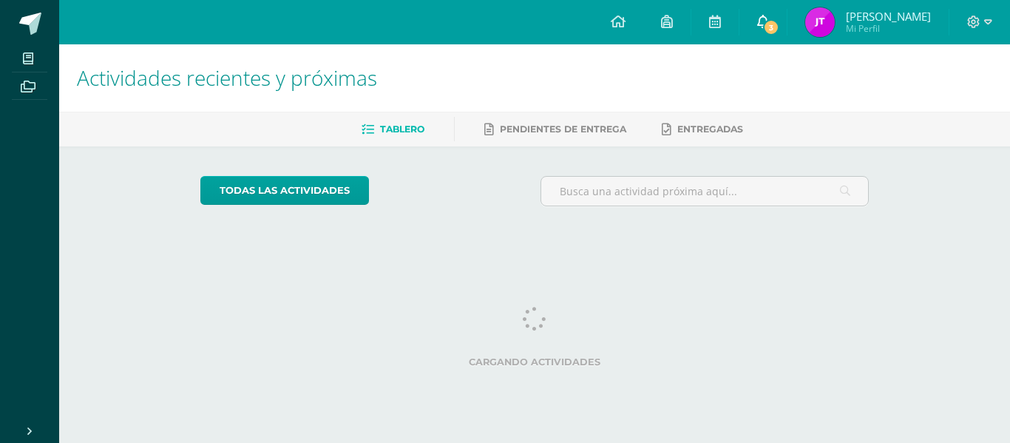
click at [769, 15] on icon at bounding box center [763, 21] width 12 height 13
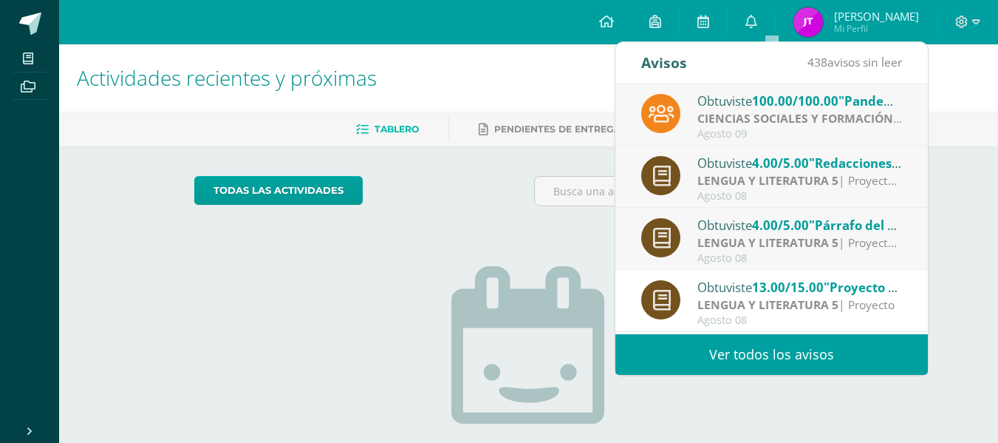
click at [759, 161] on span "4.00/5.00" at bounding box center [780, 162] width 57 height 17
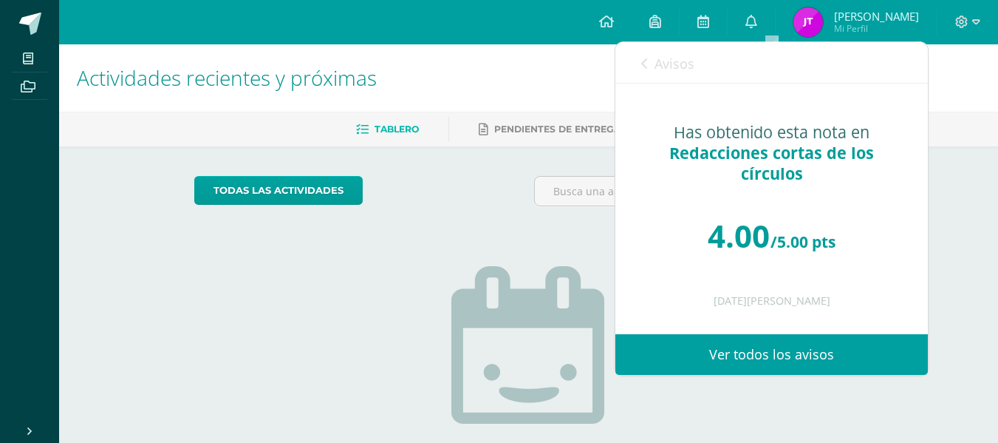
click at [646, 64] on icon at bounding box center [645, 64] width 6 height 12
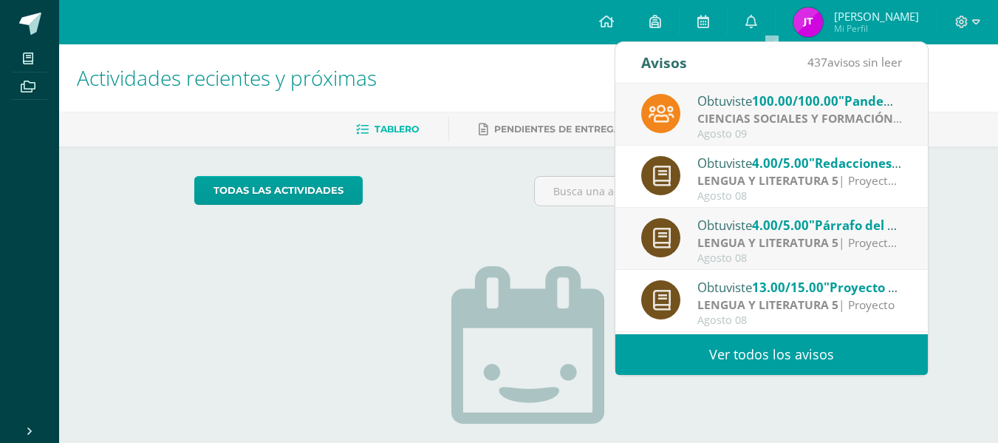
click at [802, 100] on span "100.00/100.00" at bounding box center [795, 100] width 86 height 17
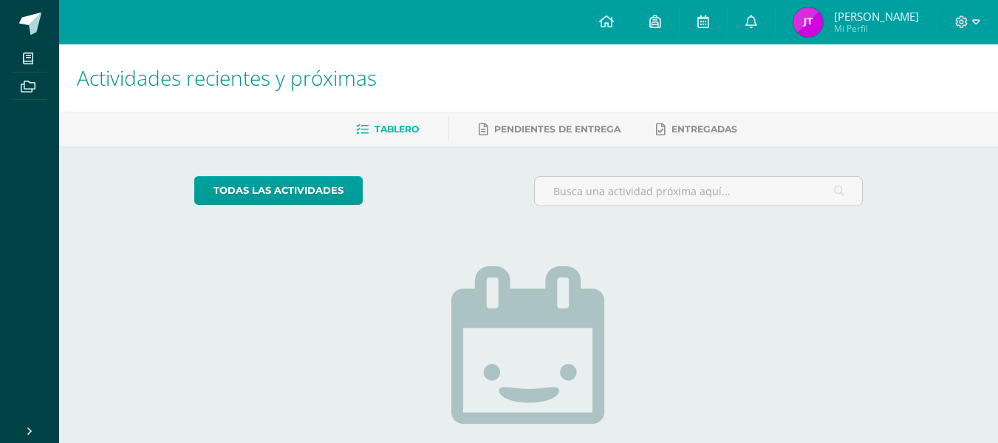
click at [816, 24] on img at bounding box center [809, 22] width 30 height 30
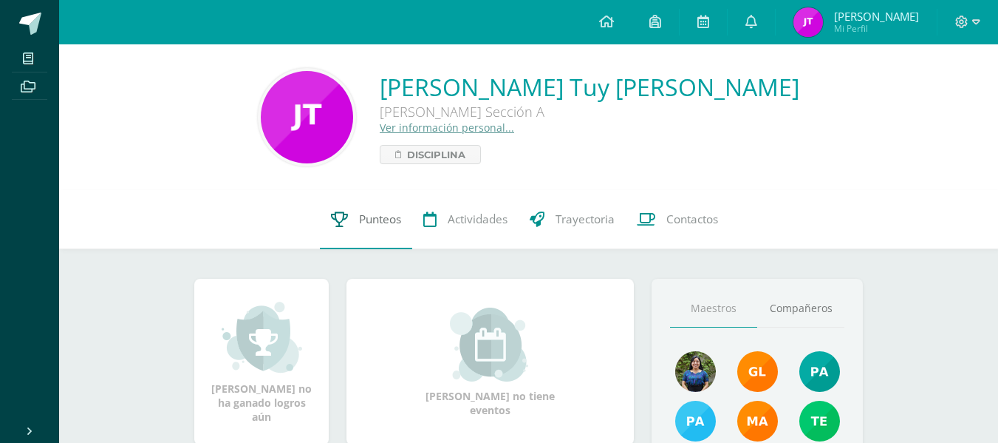
click at [363, 213] on span "Punteos" at bounding box center [380, 219] width 42 height 16
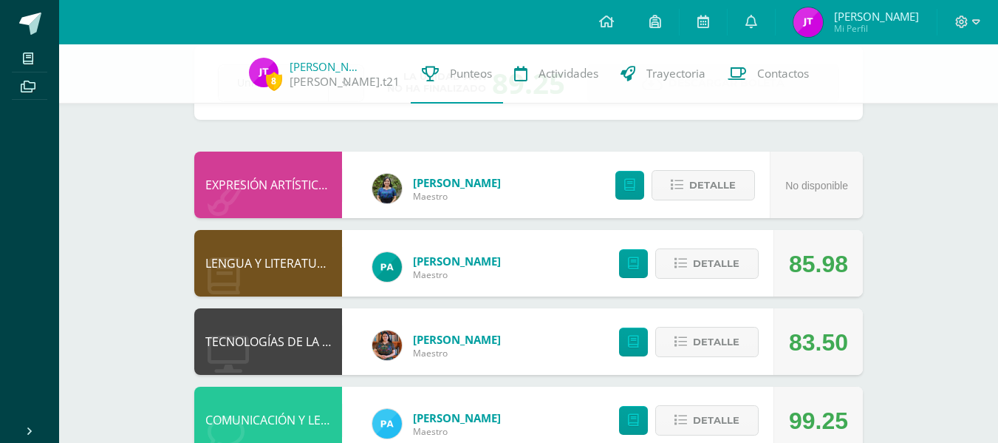
scroll to position [81, 0]
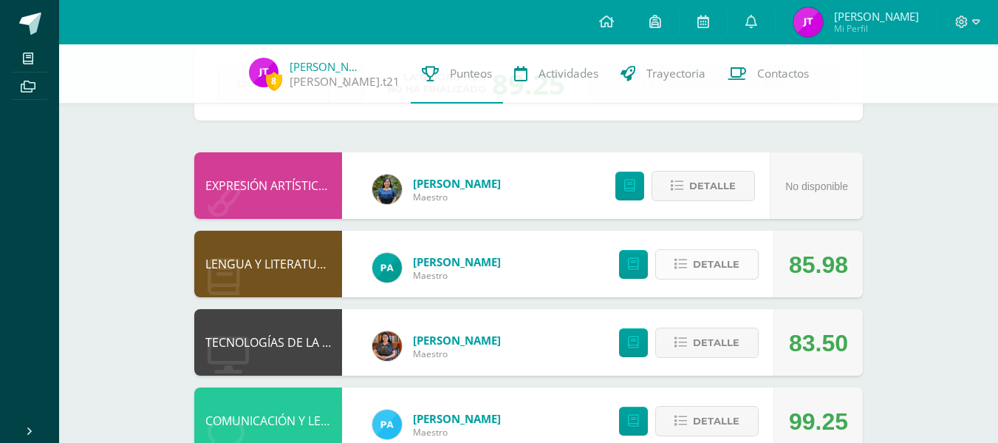
click at [707, 271] on span "Detalle" at bounding box center [716, 264] width 47 height 27
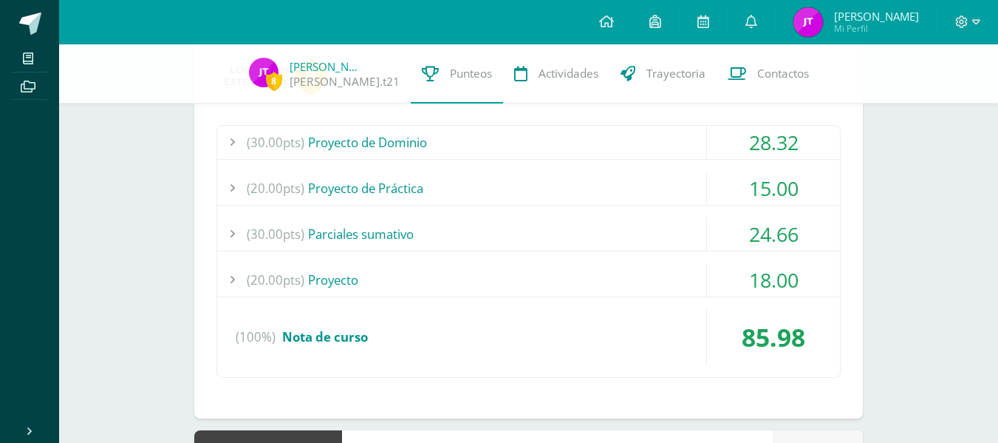
scroll to position [334, 0]
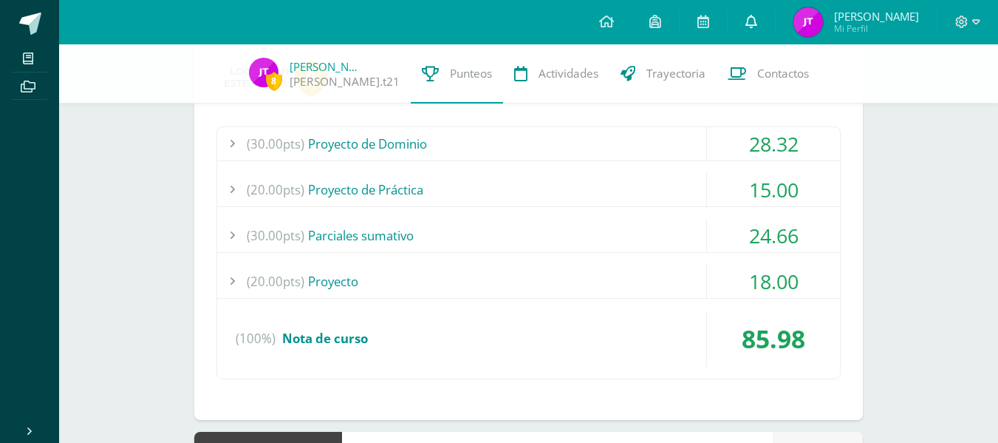
click at [755, 14] on span at bounding box center [752, 22] width 12 height 16
click at [973, 281] on div "8 Jennifer Tuy jennifer.t21 Punteos Actividades Trayectoria Contactos Pendiente…" at bounding box center [528, 353] width 939 height 1287
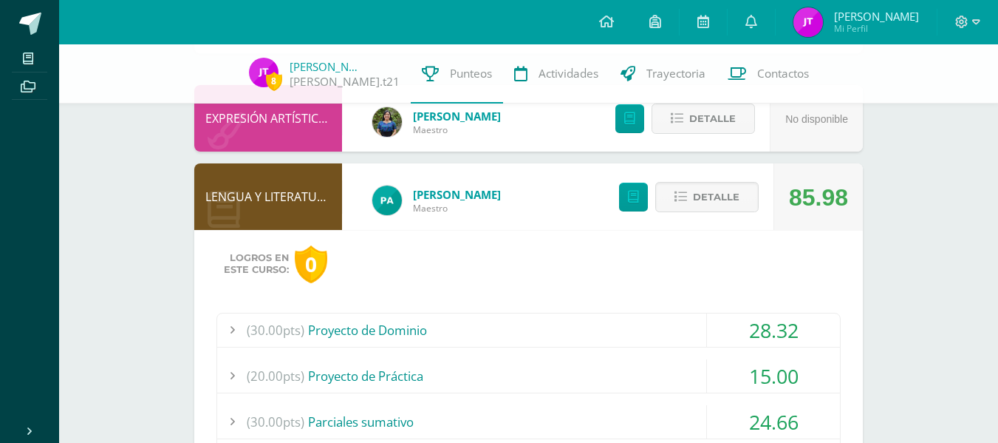
scroll to position [0, 0]
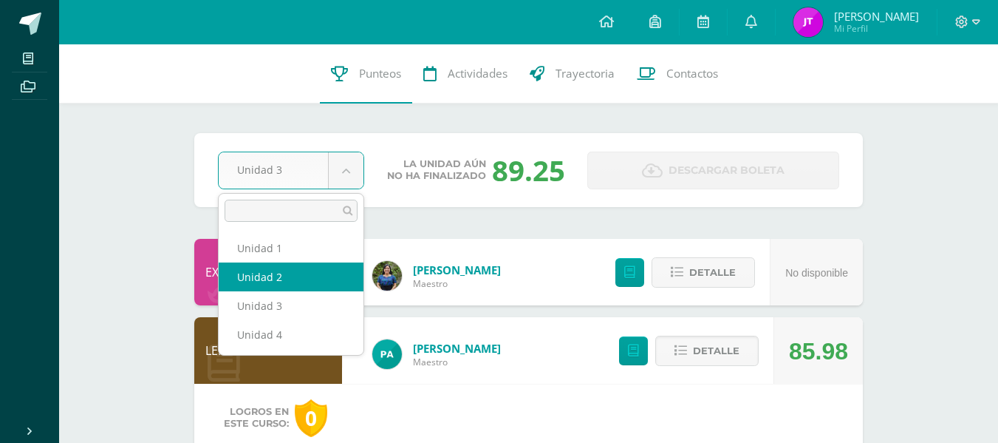
select select "Unidad 2"
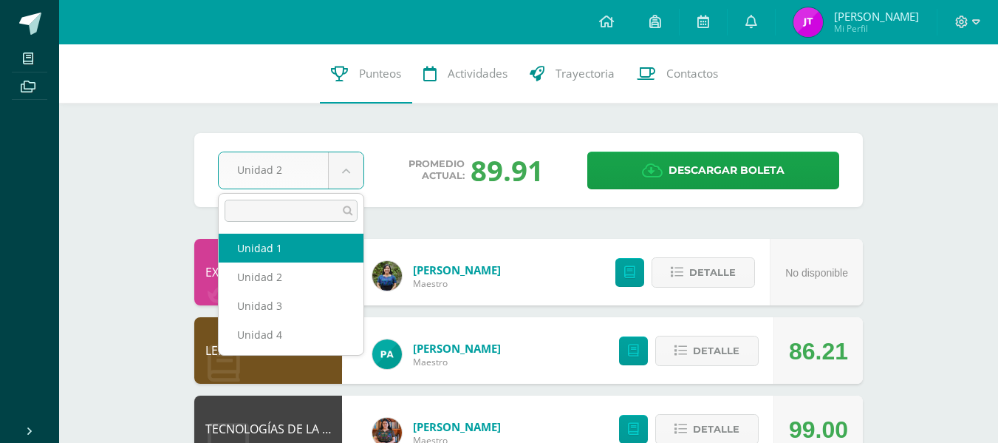
select select "Unidad 1"
